Goal: Task Accomplishment & Management: Use online tool/utility

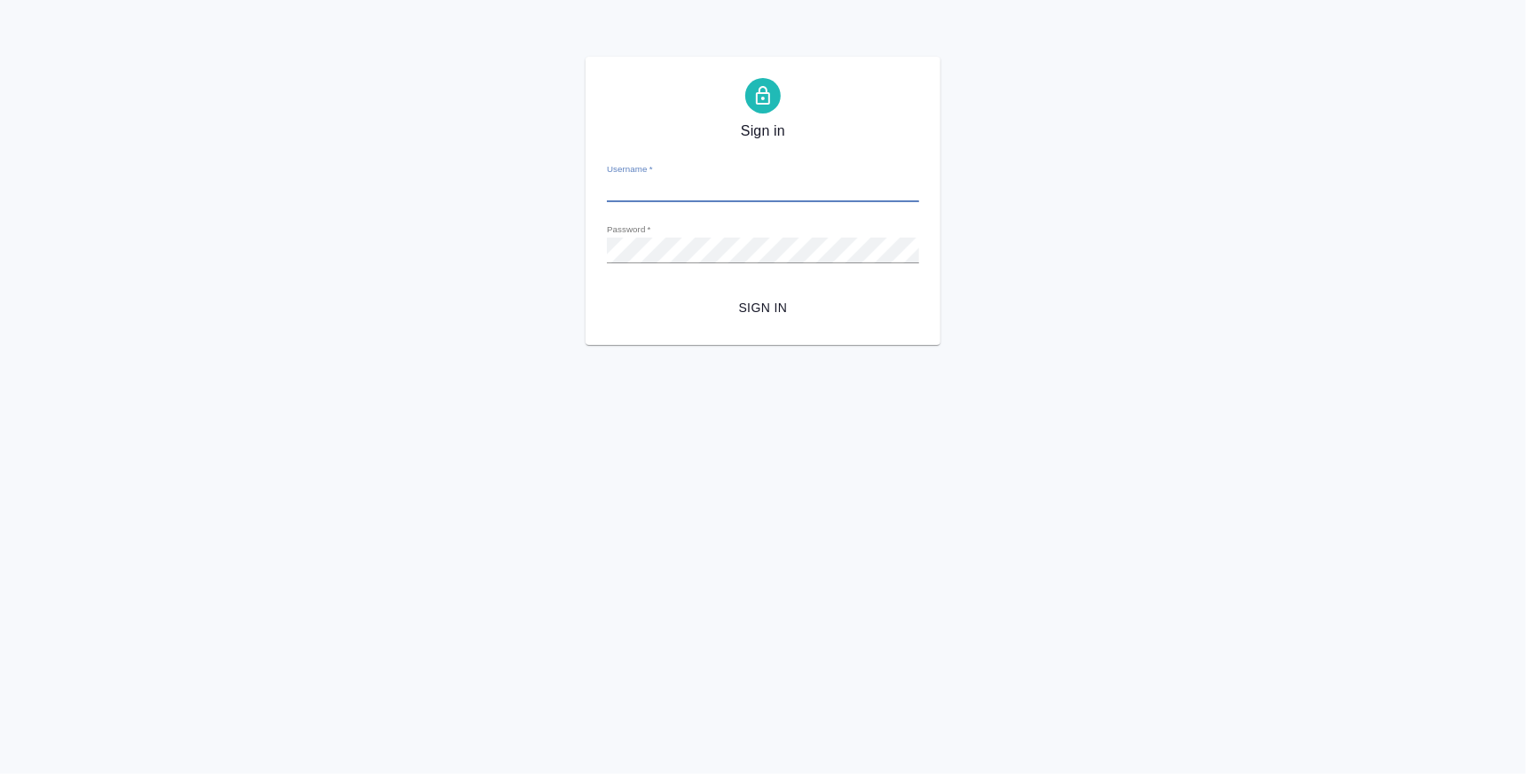
type input "k.atminis@awatera.com"
click at [760, 318] on span "Sign in" at bounding box center [763, 308] width 284 height 22
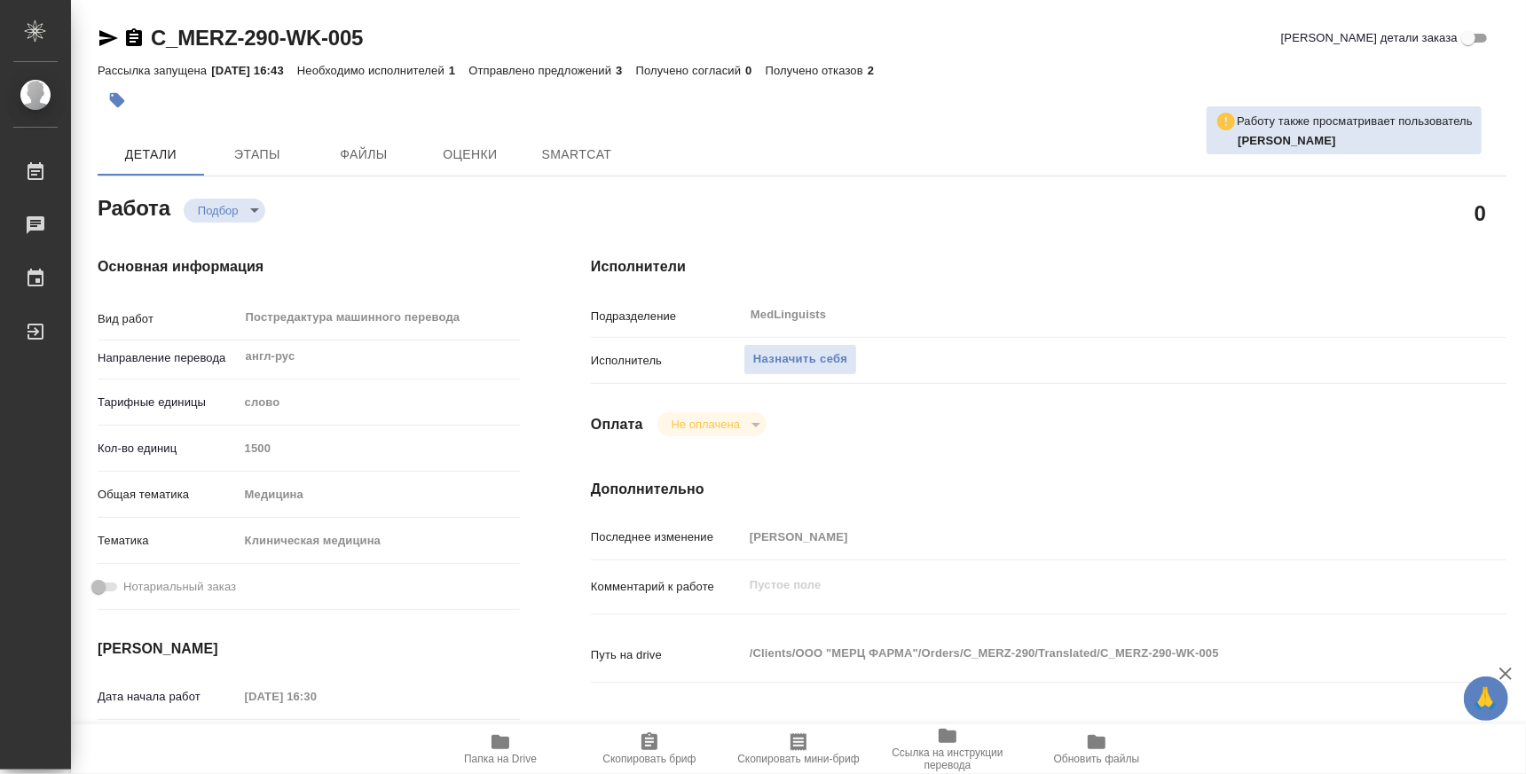
type textarea "x"
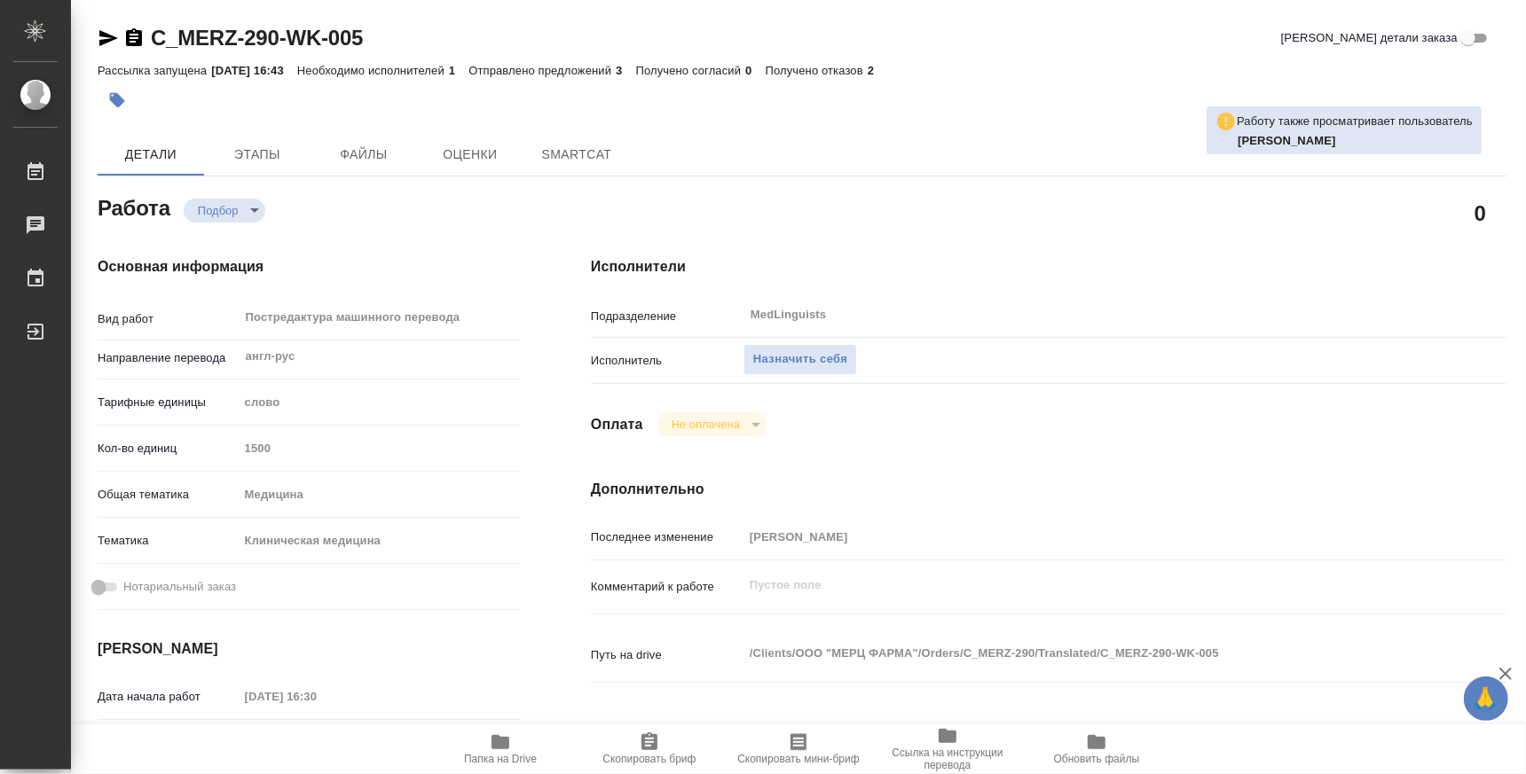
type textarea "x"
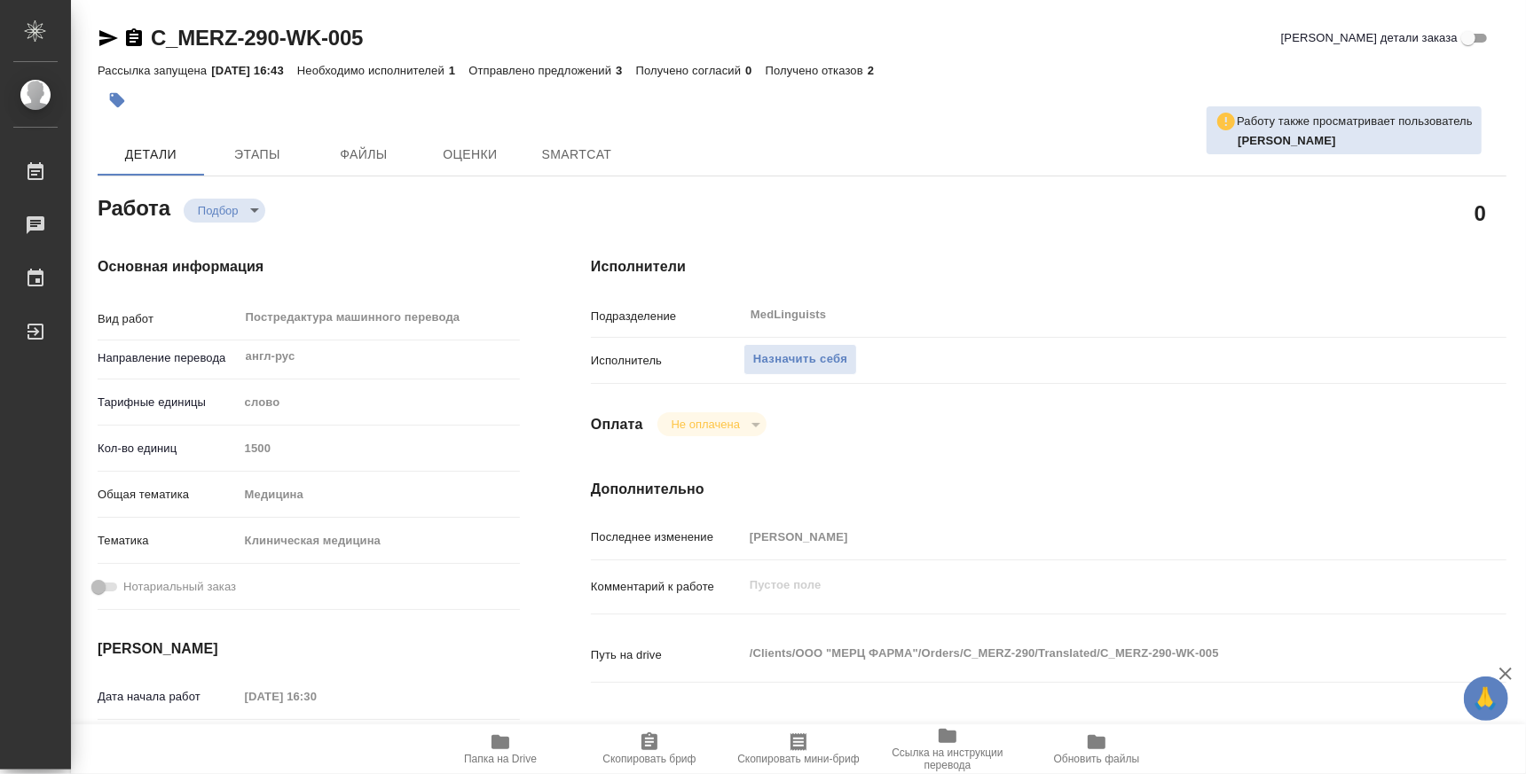
type textarea "x"
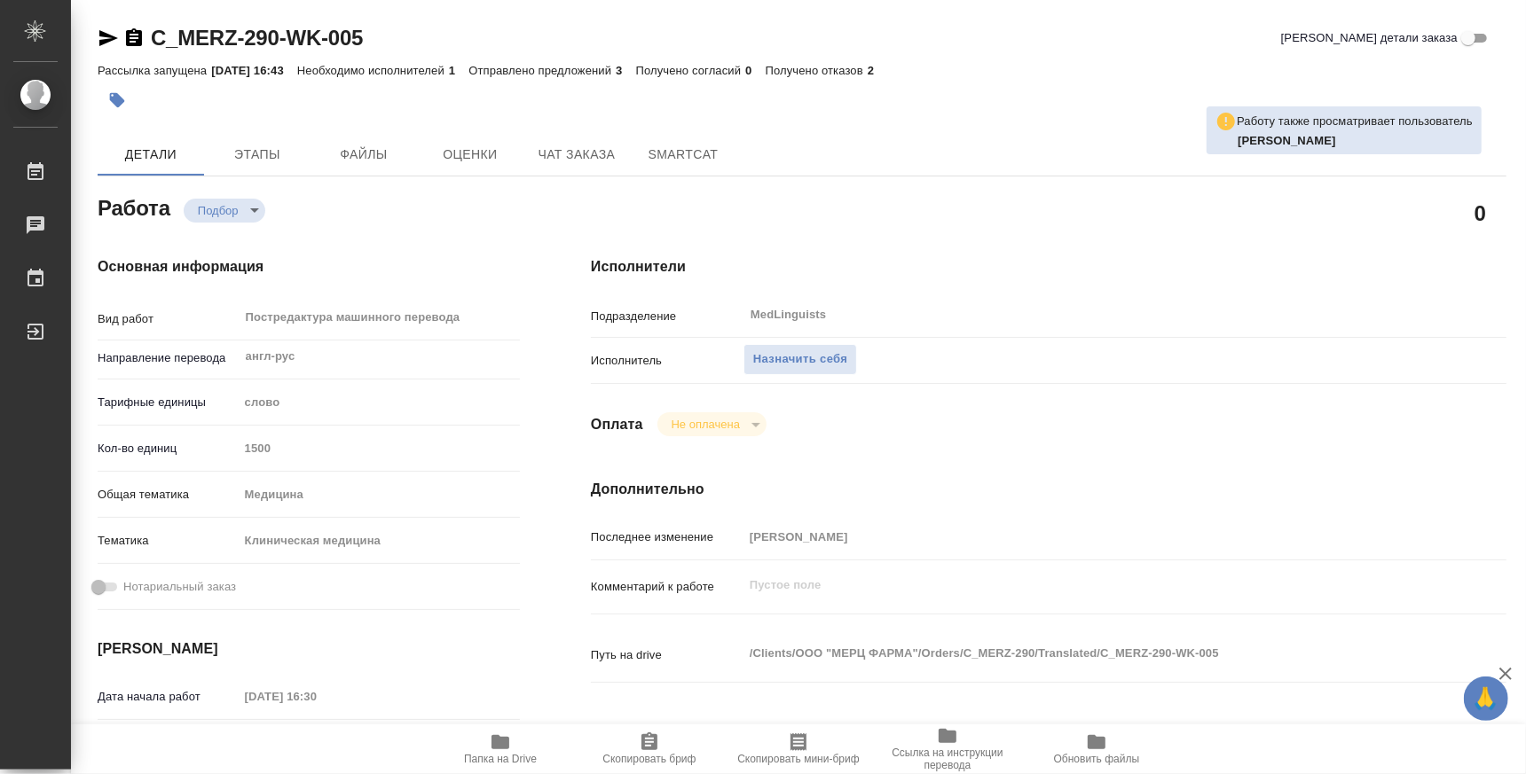
type textarea "x"
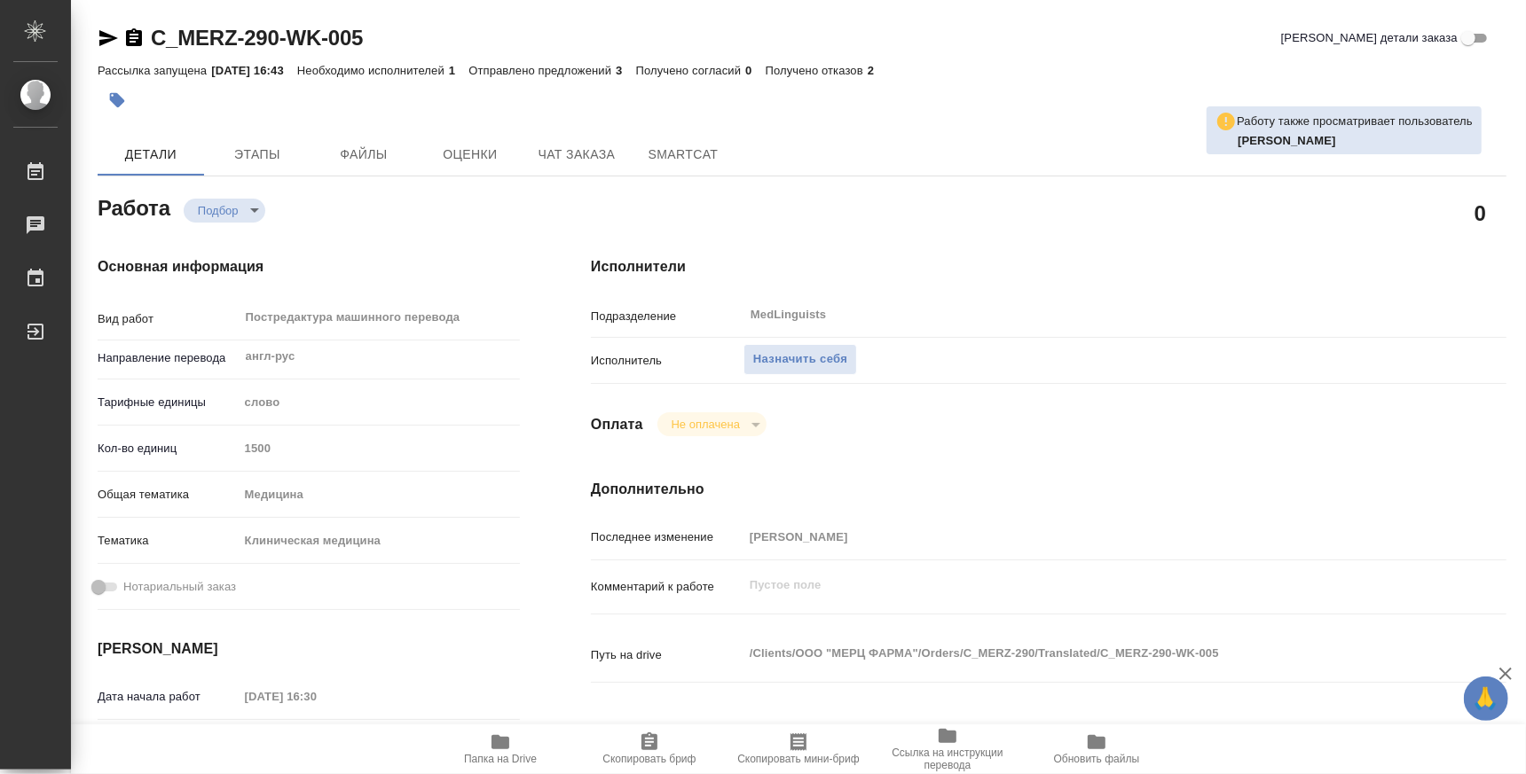
type textarea "x"
